Goal: Information Seeking & Learning: Learn about a topic

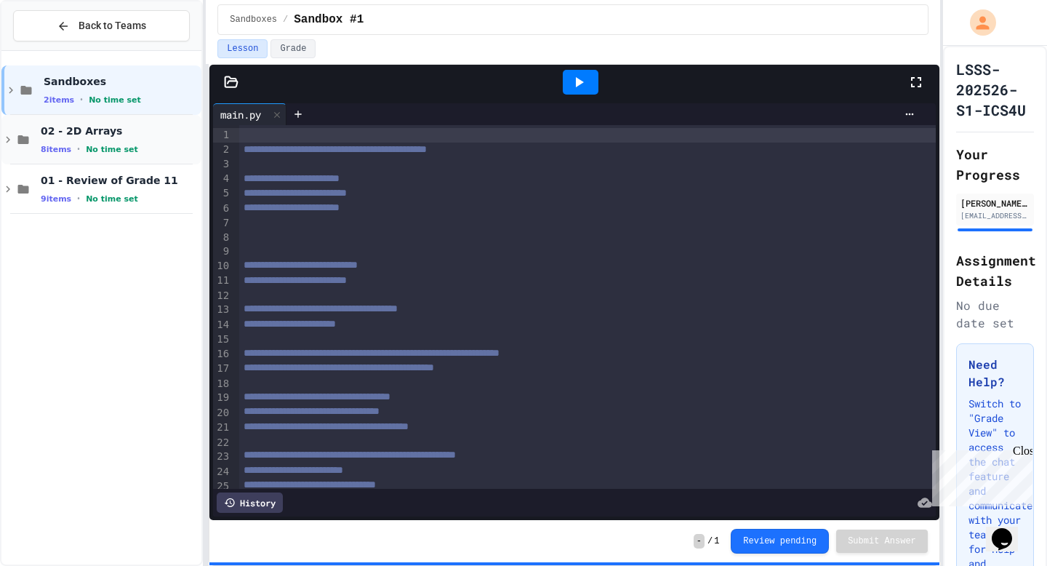
click at [6, 139] on icon at bounding box center [7, 139] width 13 height 13
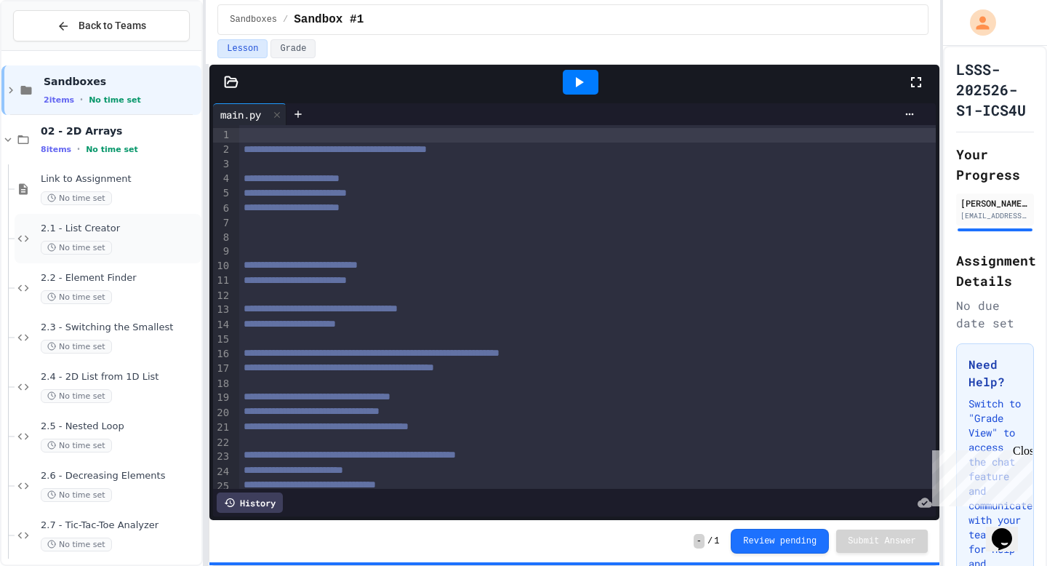
click at [143, 239] on div "2.1 - List Creator No time set" at bounding box center [120, 239] width 158 height 32
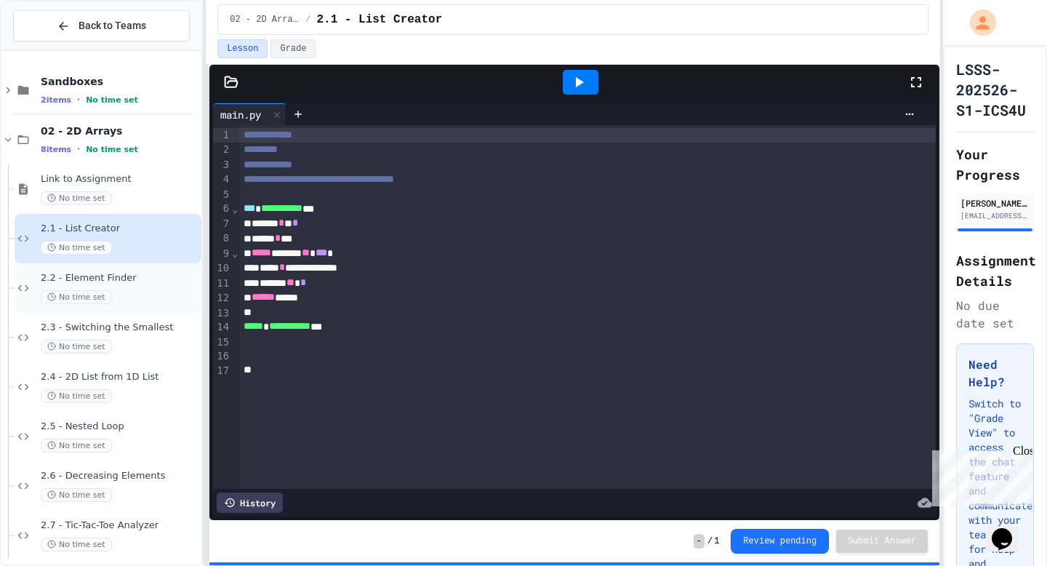
click at [160, 294] on div "No time set" at bounding box center [120, 297] width 158 height 14
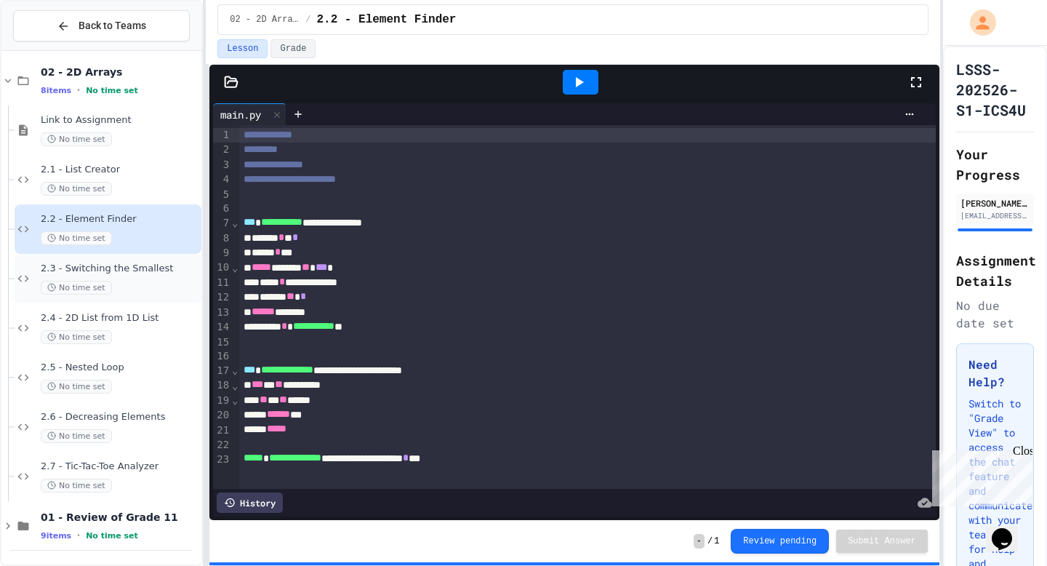
scroll to position [60, 0]
click at [144, 330] on div "No time set" at bounding box center [120, 337] width 158 height 14
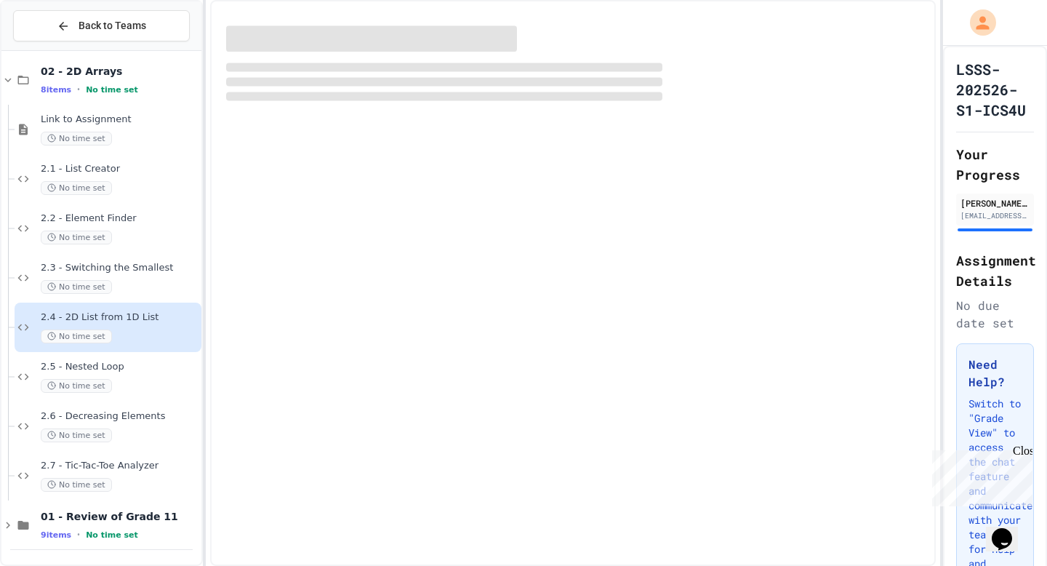
scroll to position [42, 0]
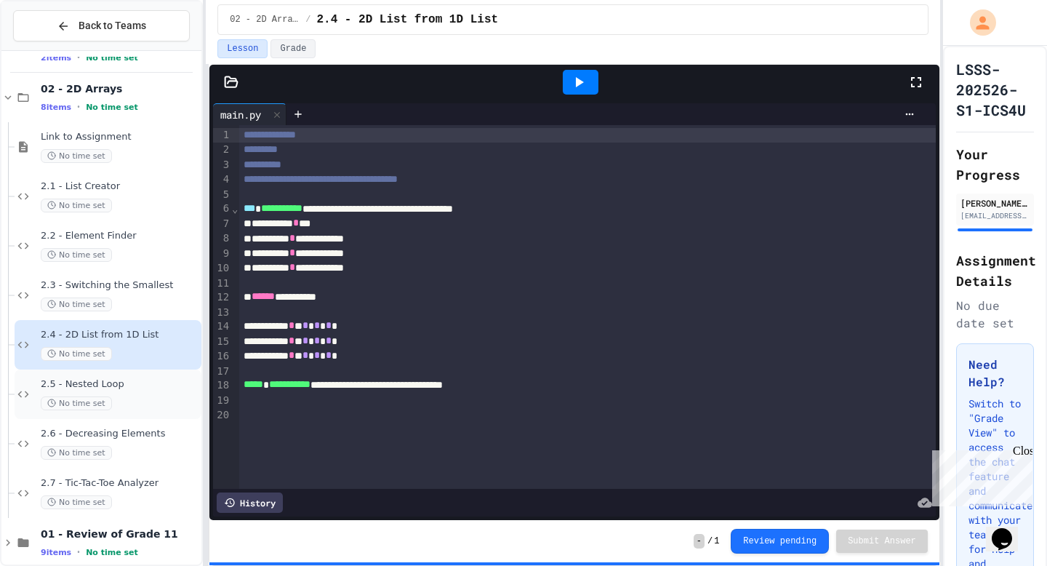
click at [156, 391] on div "2.5 - Nested Loop No time set" at bounding box center [120, 394] width 158 height 32
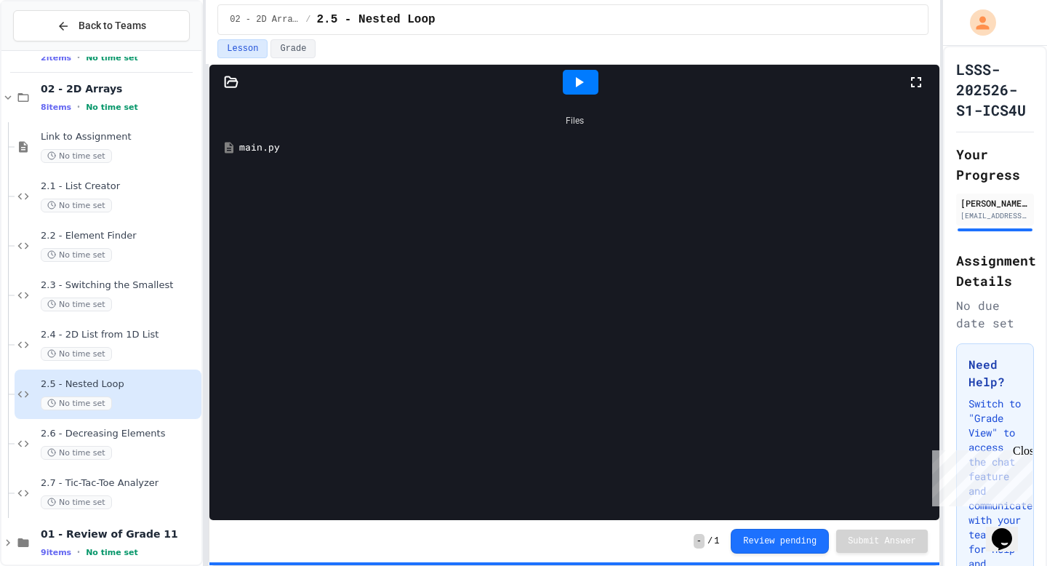
click at [527, 271] on div "Files main.py" at bounding box center [574, 310] width 730 height 420
click at [255, 156] on div "main.py" at bounding box center [575, 148] width 716 height 26
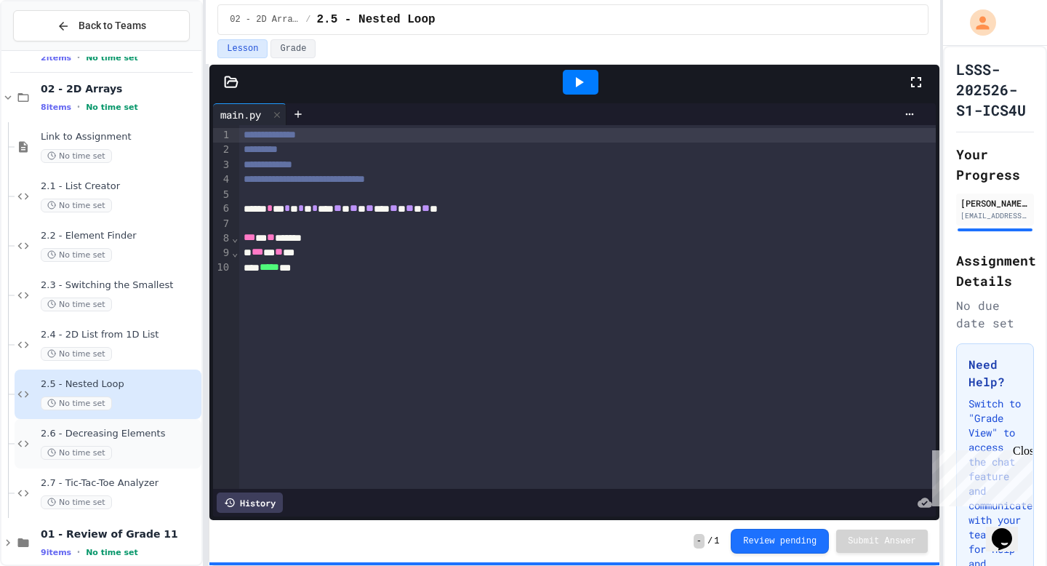
click at [140, 441] on div "2.6 - Decreasing Elements No time set" at bounding box center [120, 444] width 158 height 32
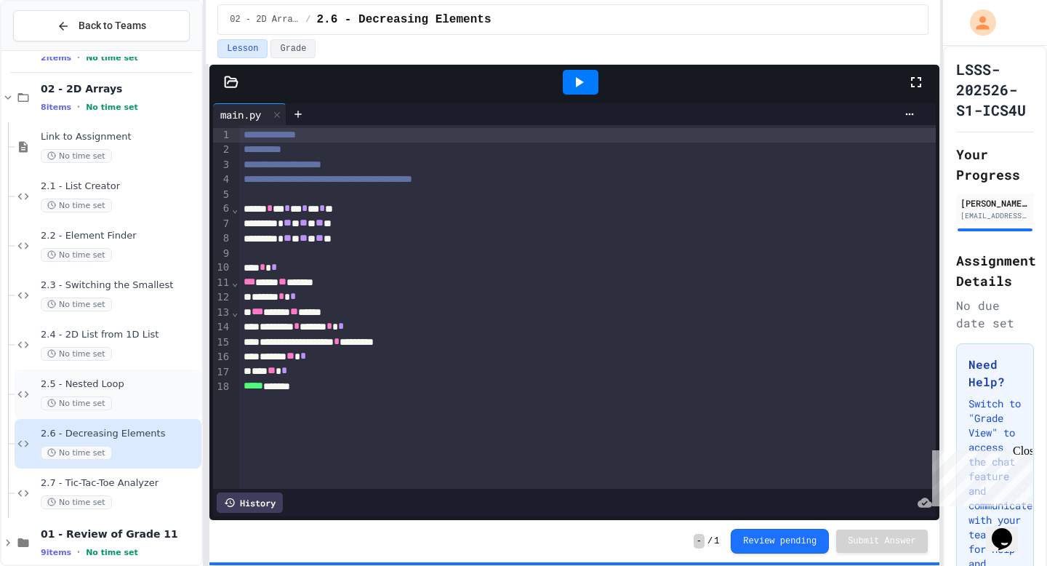
click at [135, 391] on div "2.5 - Nested Loop No time set" at bounding box center [120, 394] width 158 height 32
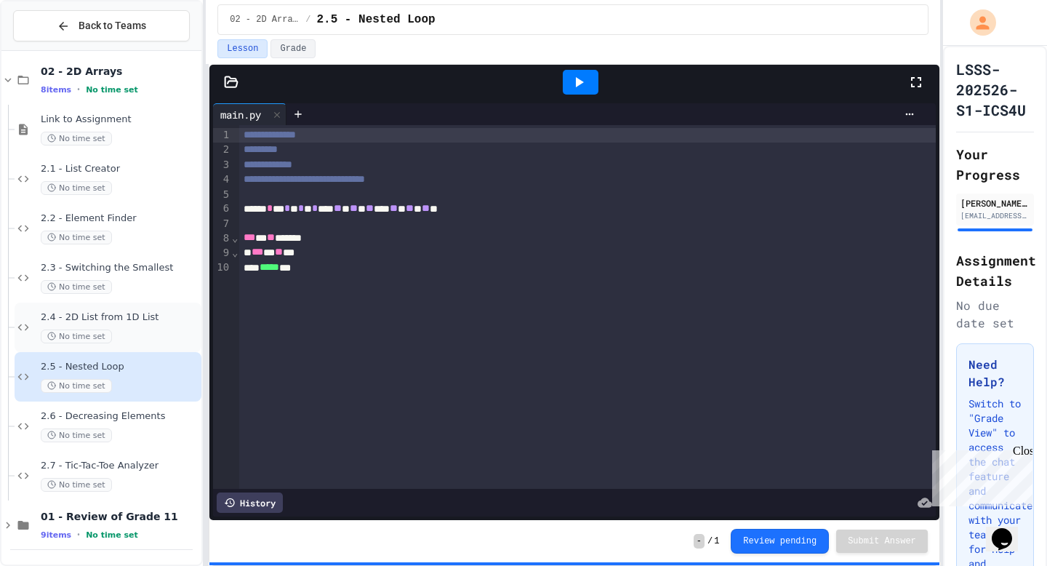
scroll to position [59, 0]
click at [144, 468] on span "2.7 - Tic-Tac-Toe Analyzer" at bounding box center [120, 466] width 158 height 12
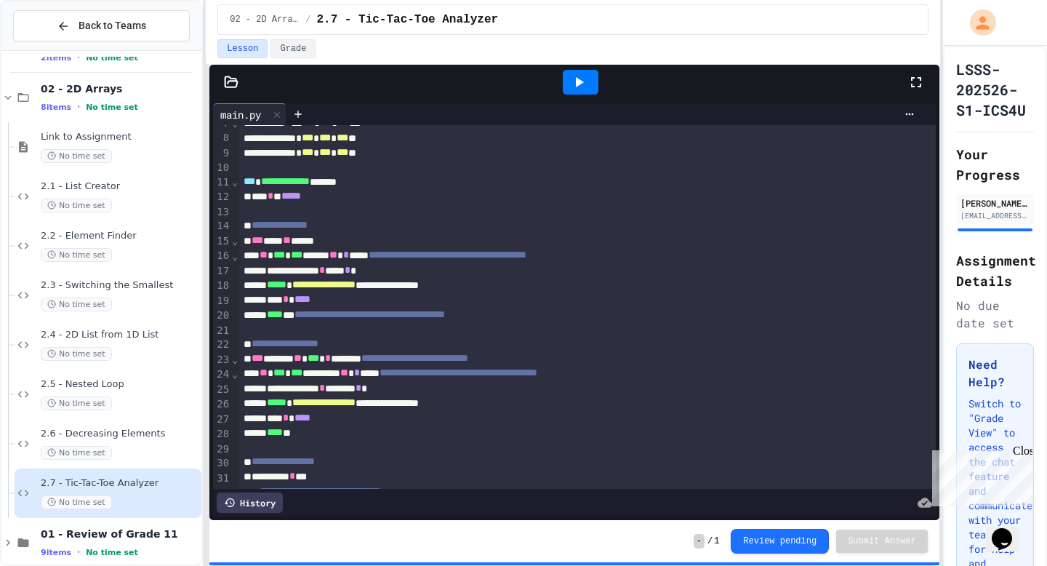
scroll to position [101, 0]
